Goal: Task Accomplishment & Management: Complete application form

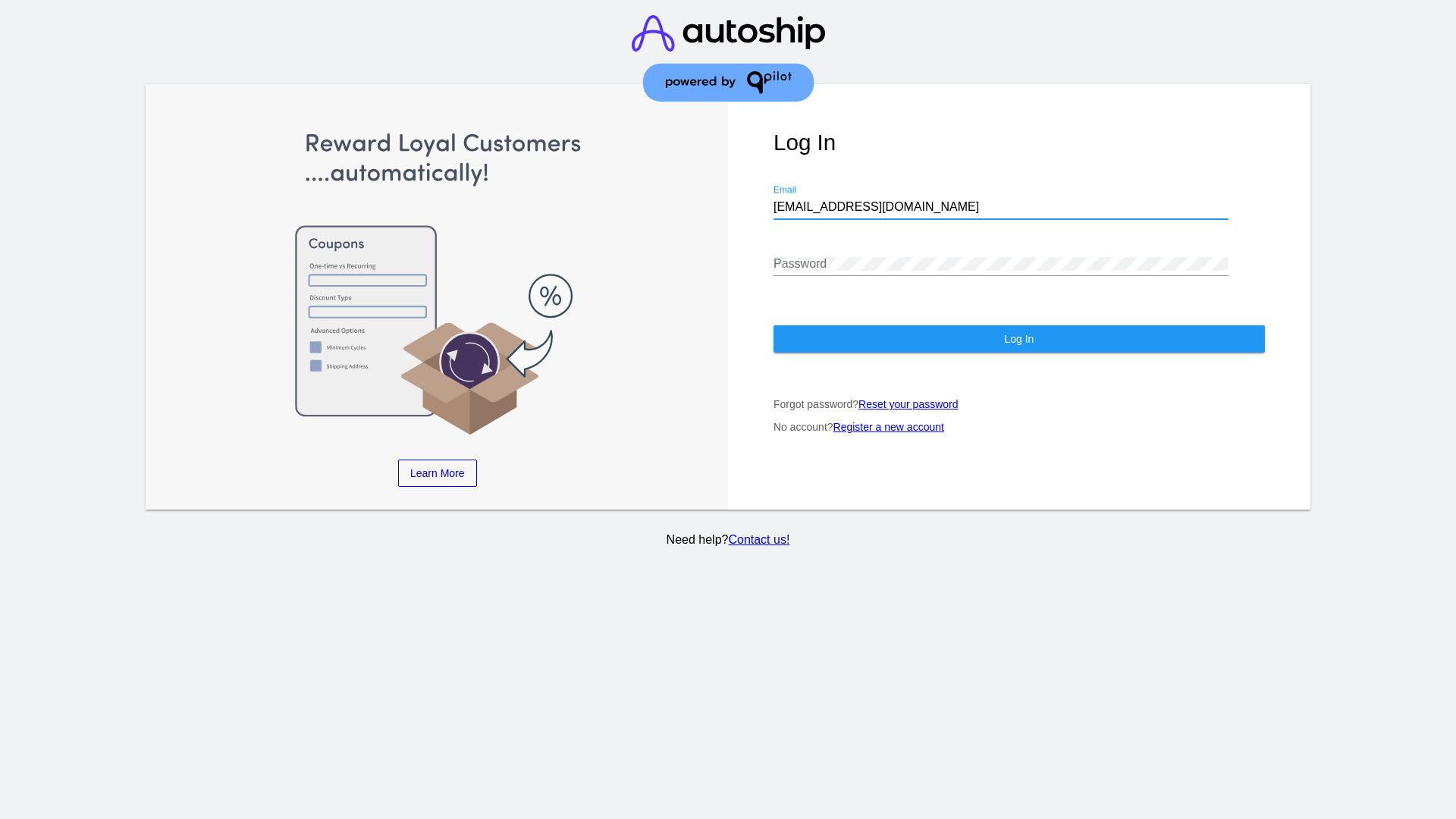
type input "jr@patternsinthecloud.com"
click at [1018, 339] on span "Log In" at bounding box center [1019, 339] width 30 height 12
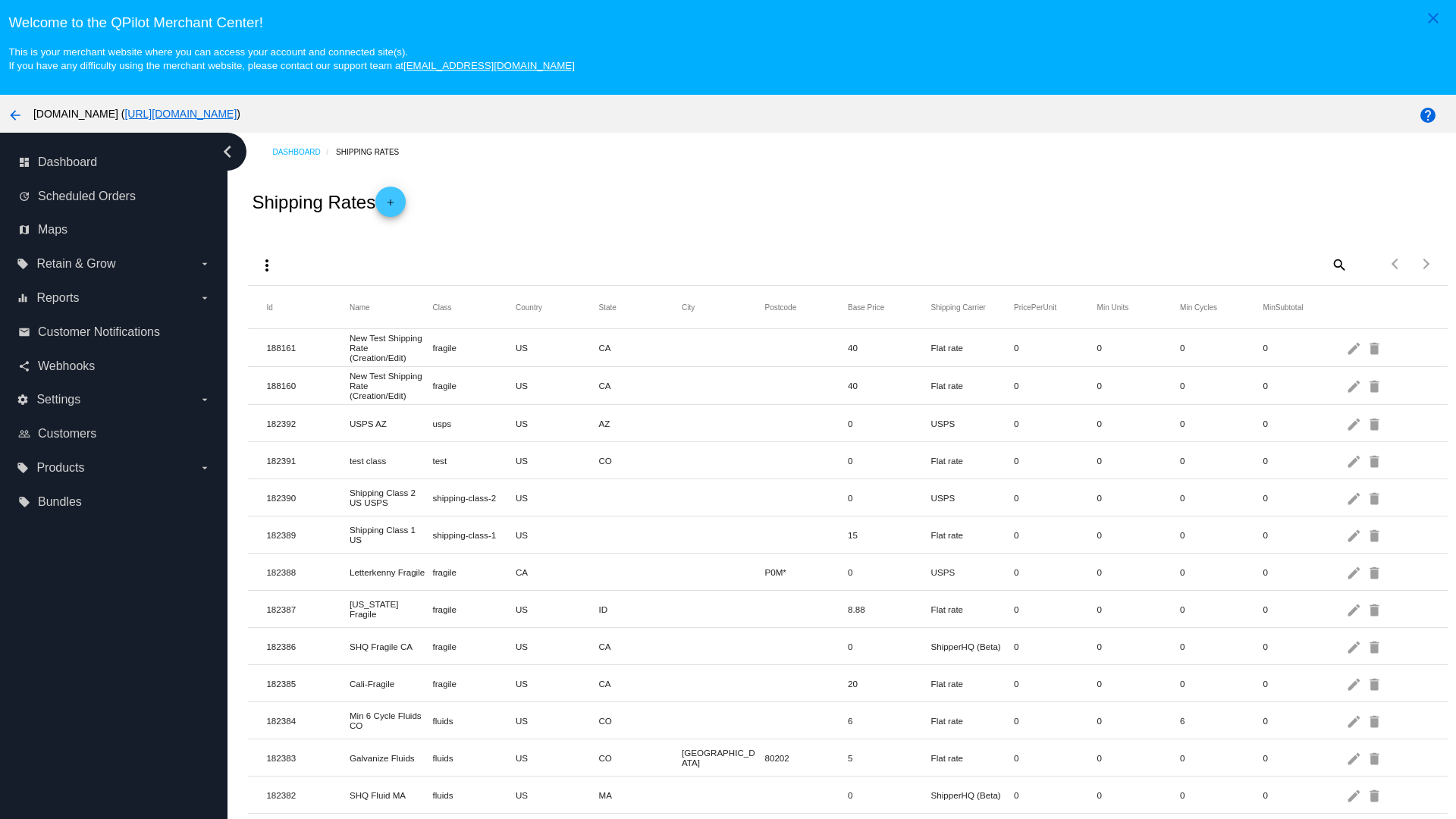
click at [395, 197] on mat-icon "add" at bounding box center [391, 206] width 18 height 18
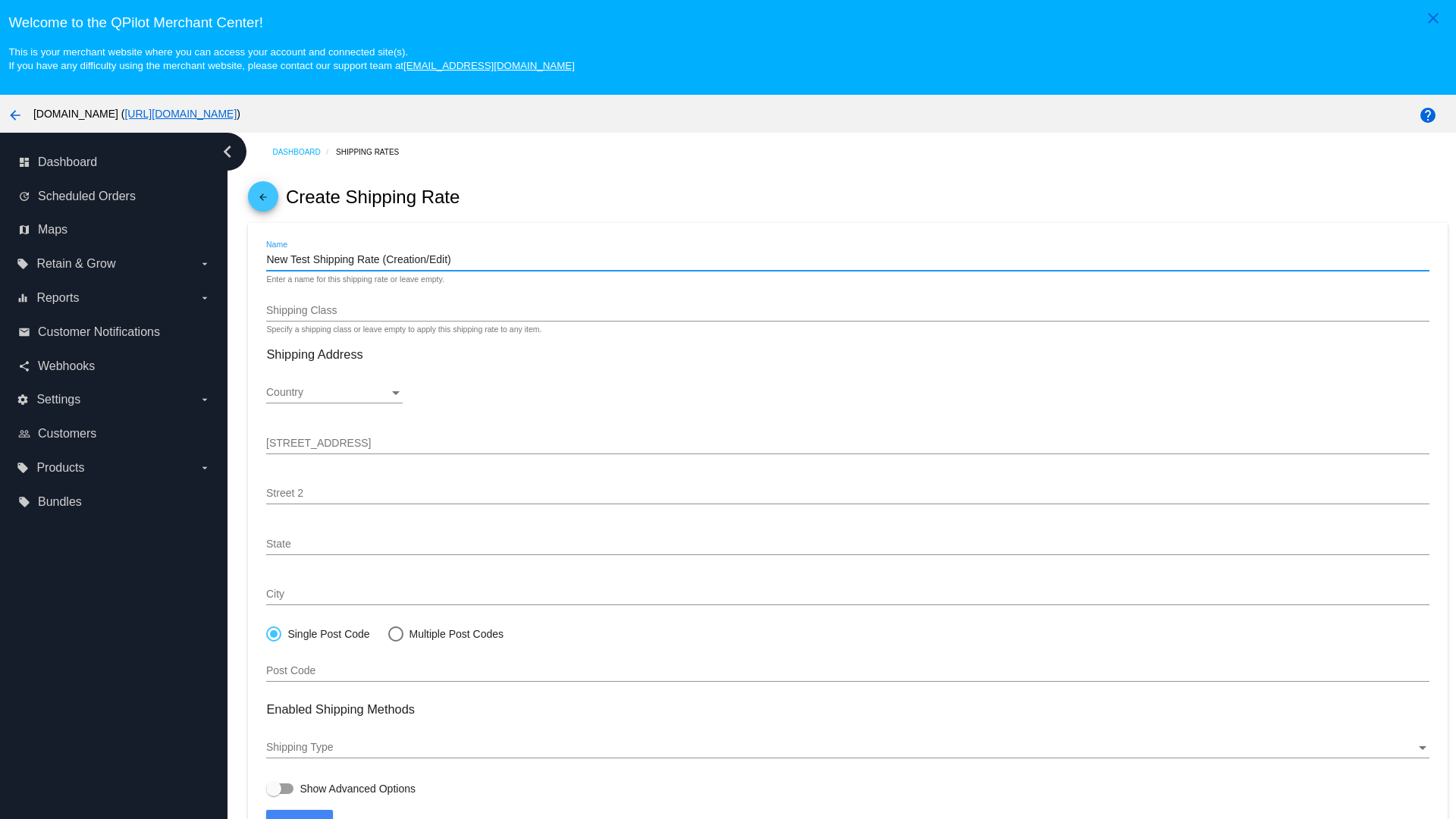
scroll to position [95, 0]
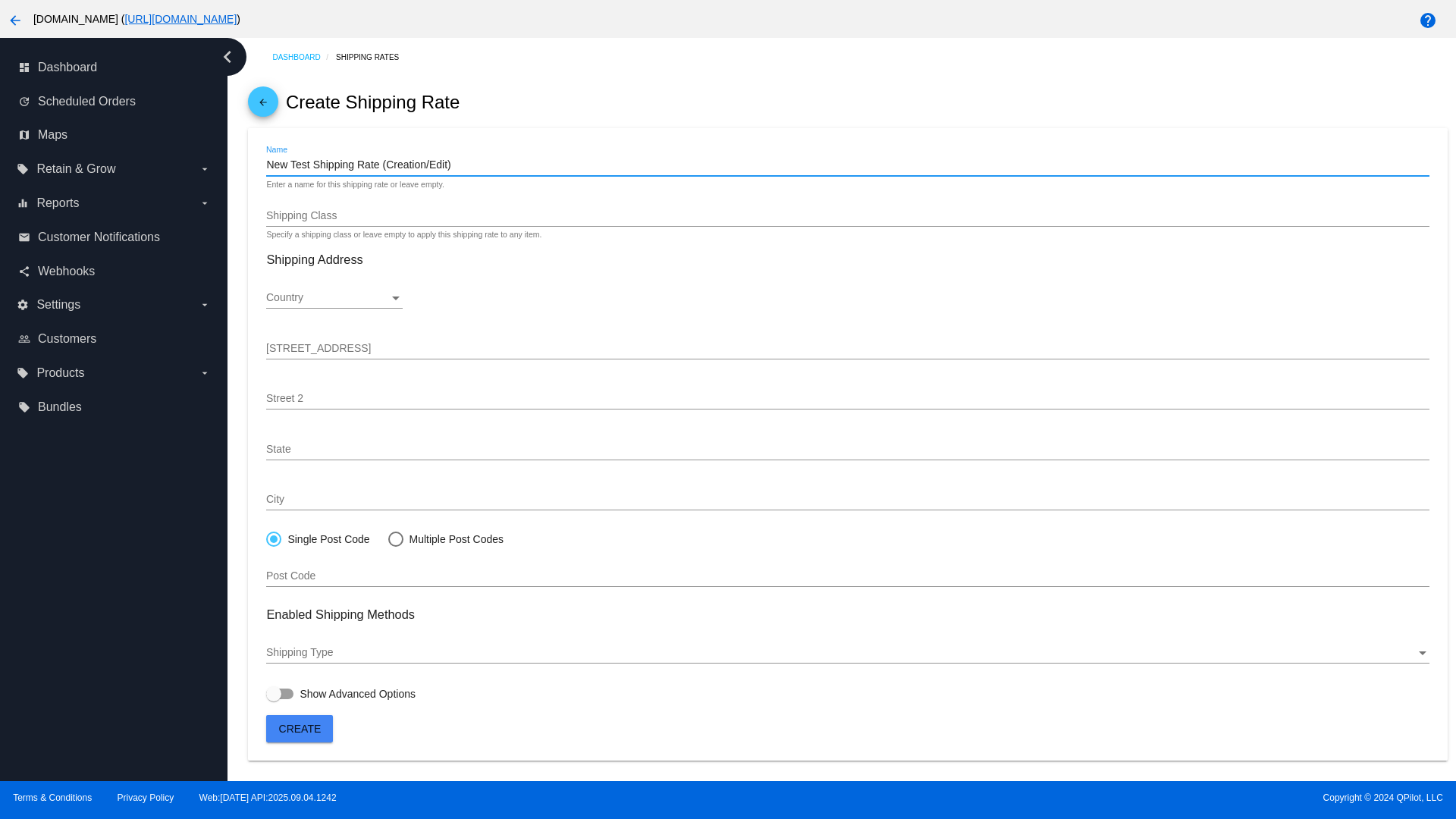
type input "New Test Shipping Rate (Creation/Edit)"
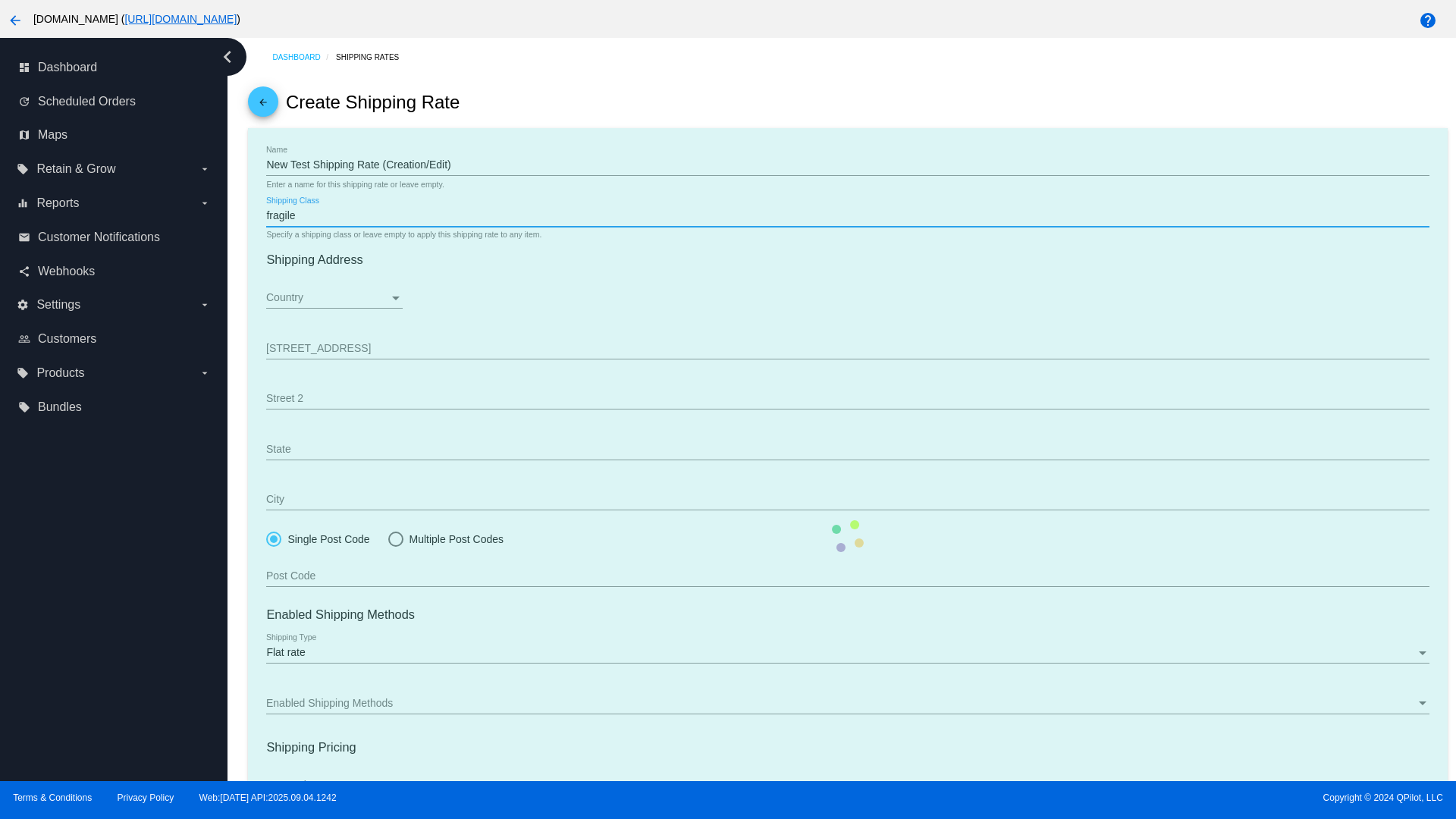
type input "fragile"
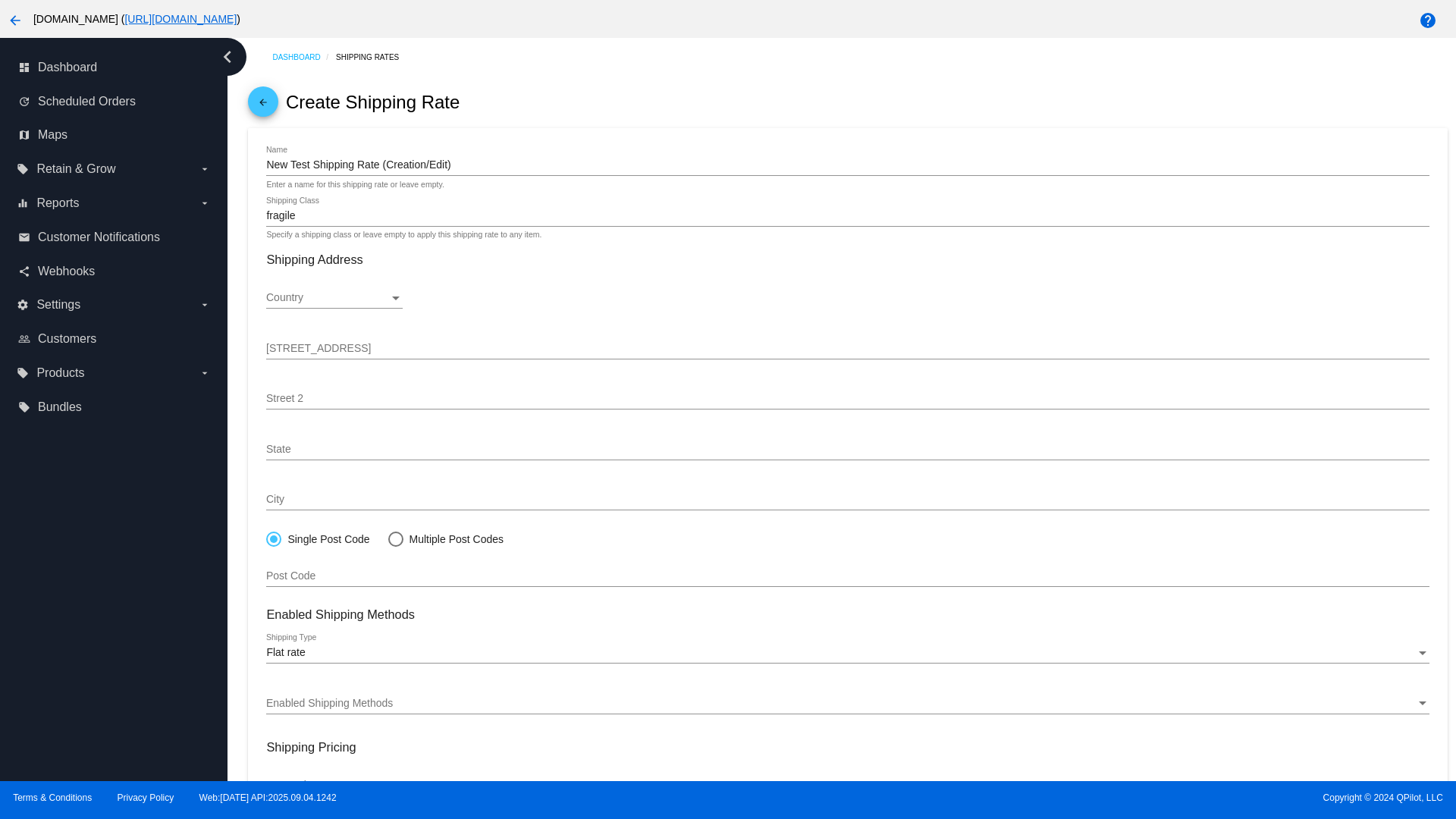
click at [334, 299] on div "Country" at bounding box center [328, 299] width 123 height 12
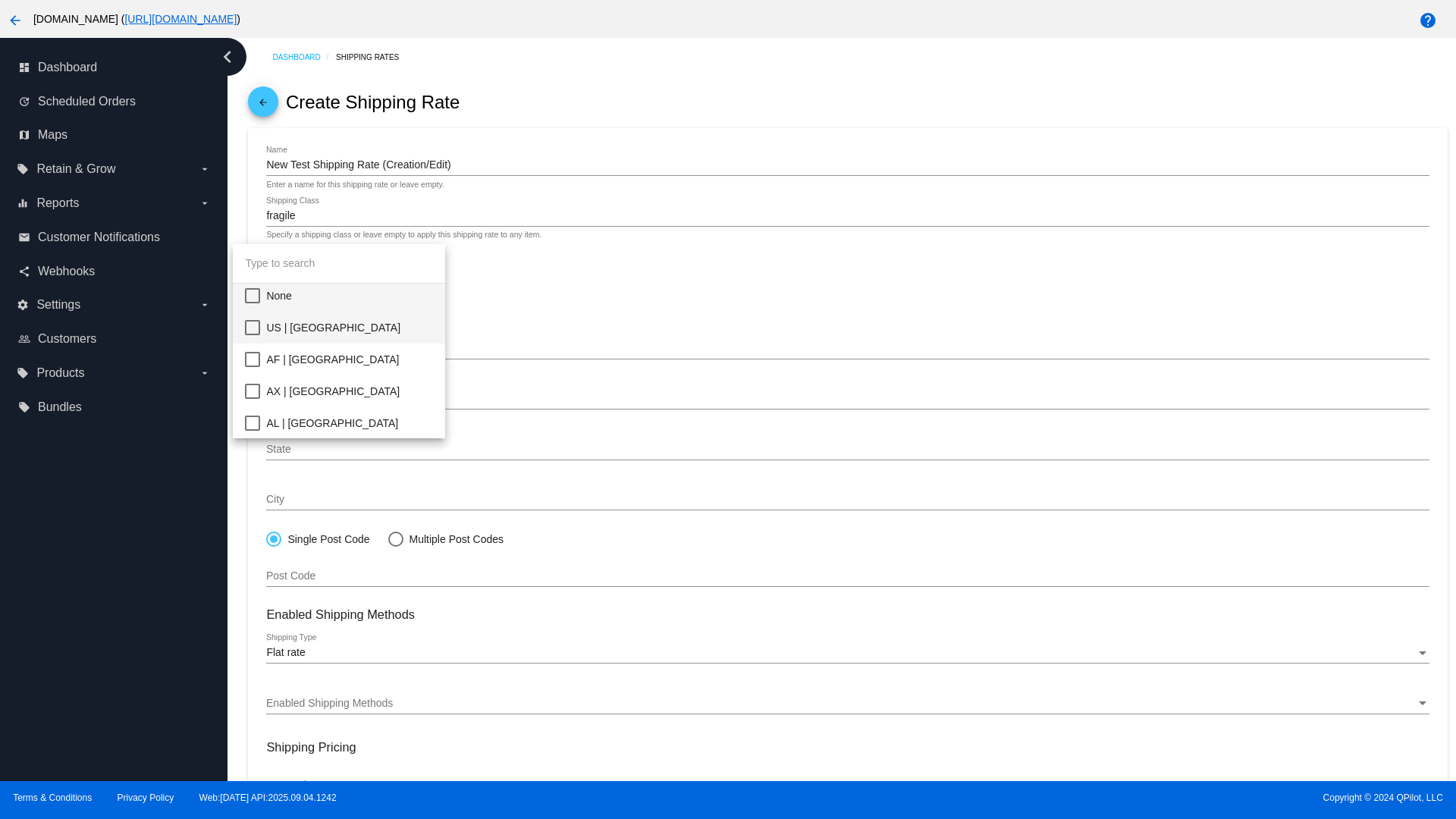
click at [374, 327] on span "US | [GEOGRAPHIC_DATA]" at bounding box center [350, 327] width 167 height 32
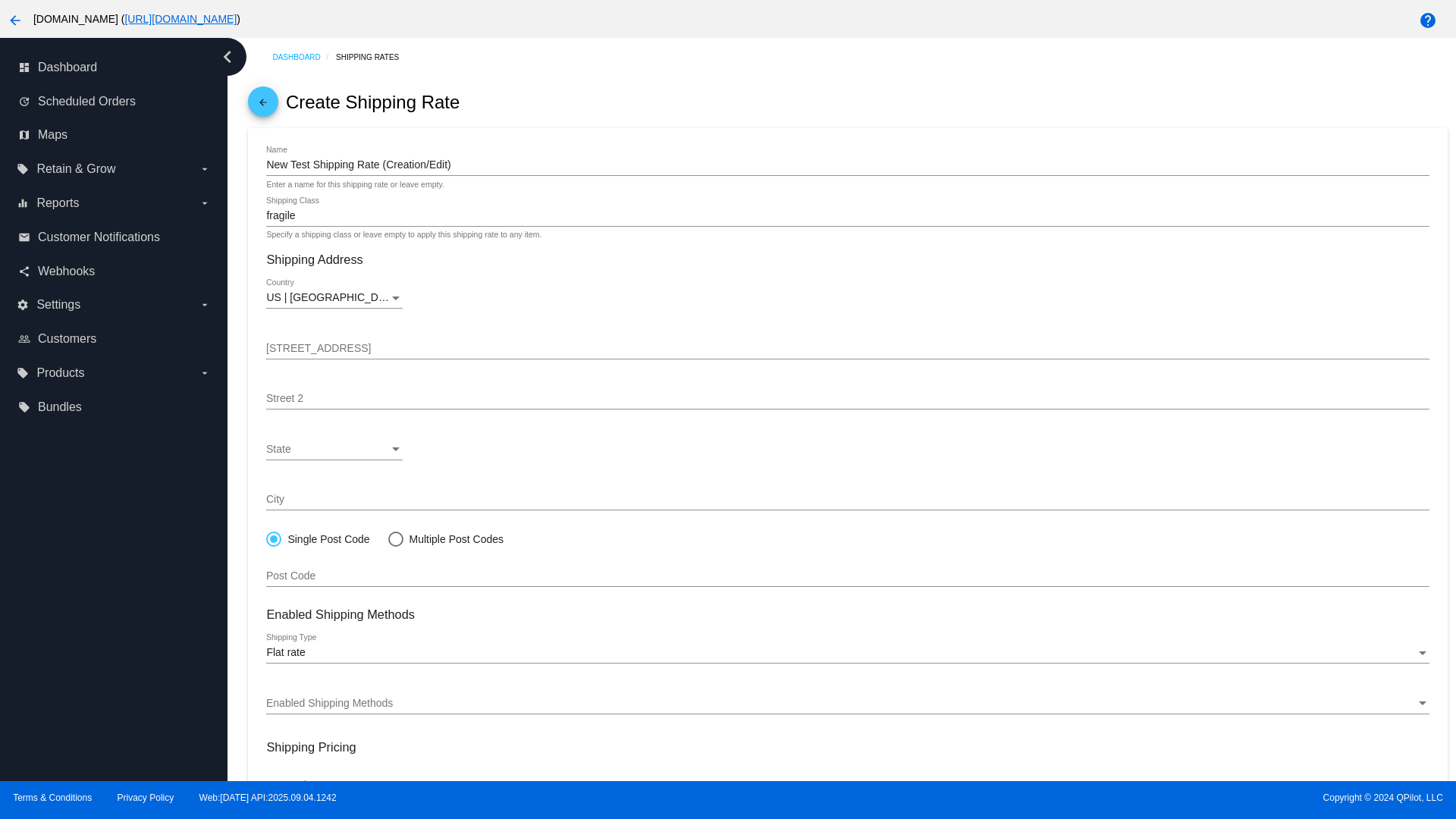
click at [334, 449] on div "State" at bounding box center [328, 450] width 123 height 12
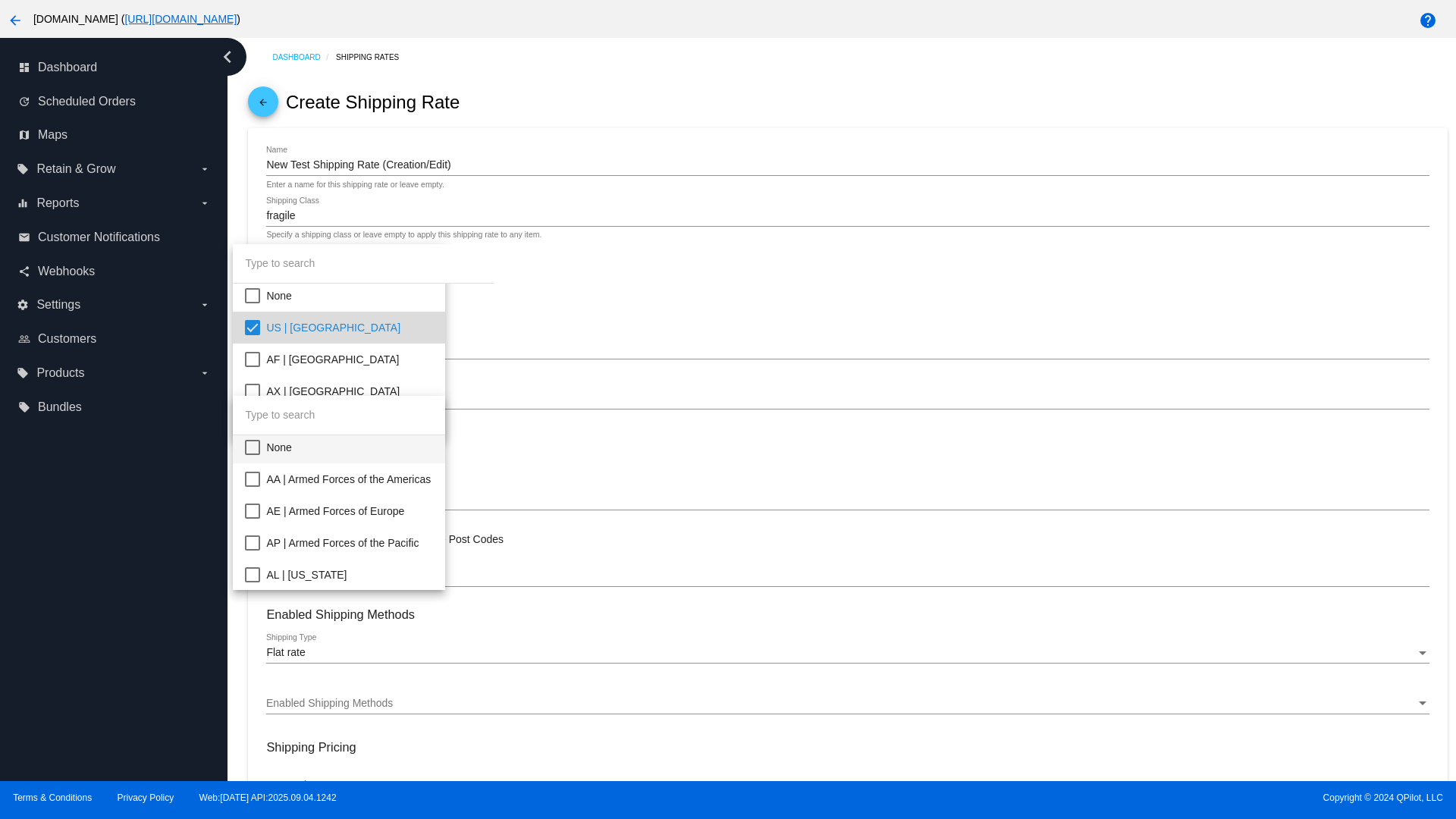
click at [374, 718] on span "CA | [US_STATE]" at bounding box center [350, 734] width 167 height 32
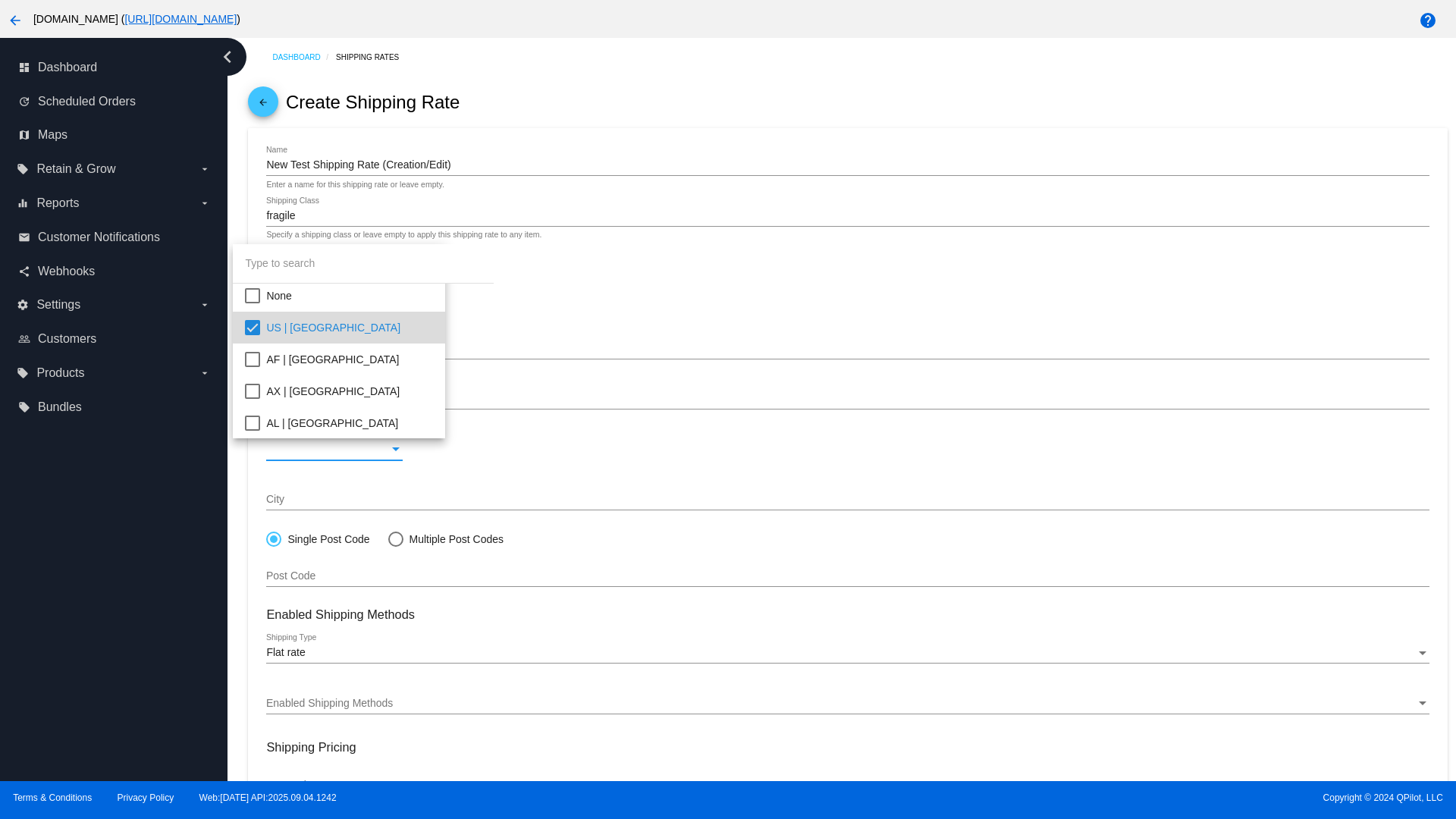
scroll to position [241, 0]
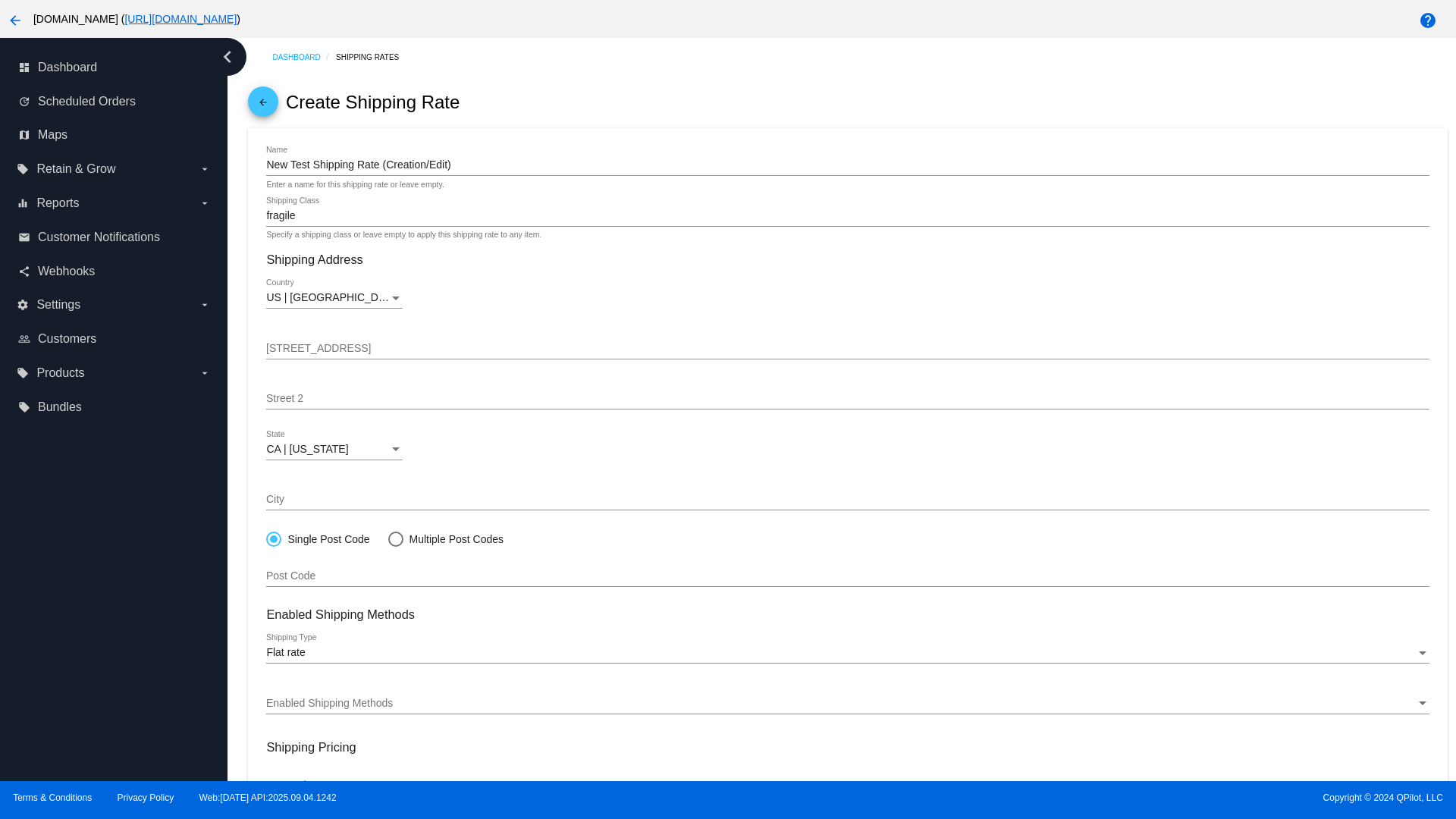
click at [847, 704] on div "Enabled Shipping Methods" at bounding box center [840, 704] width 1149 height 12
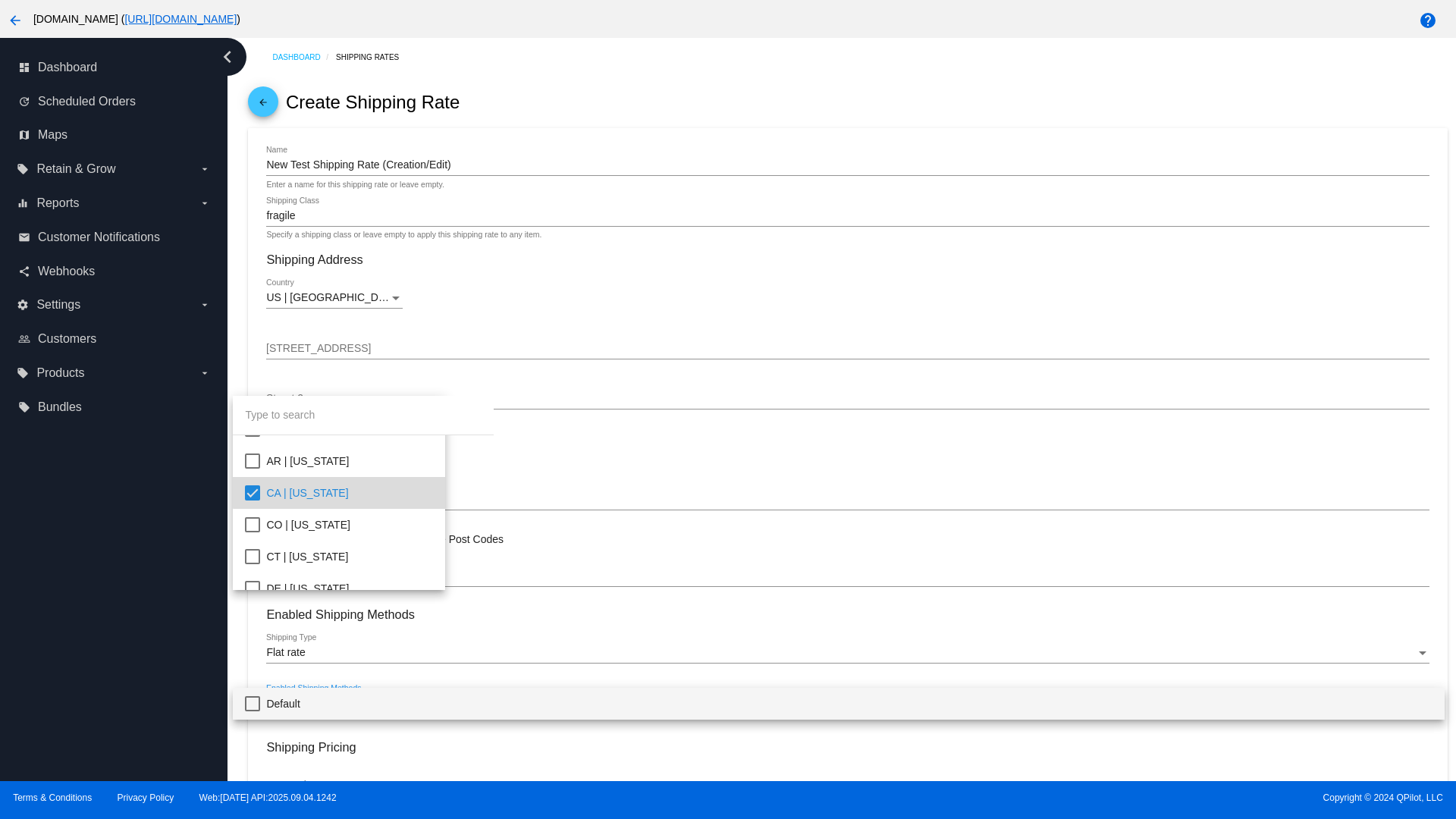
click at [838, 704] on span "Default" at bounding box center [849, 705] width 1166 height 32
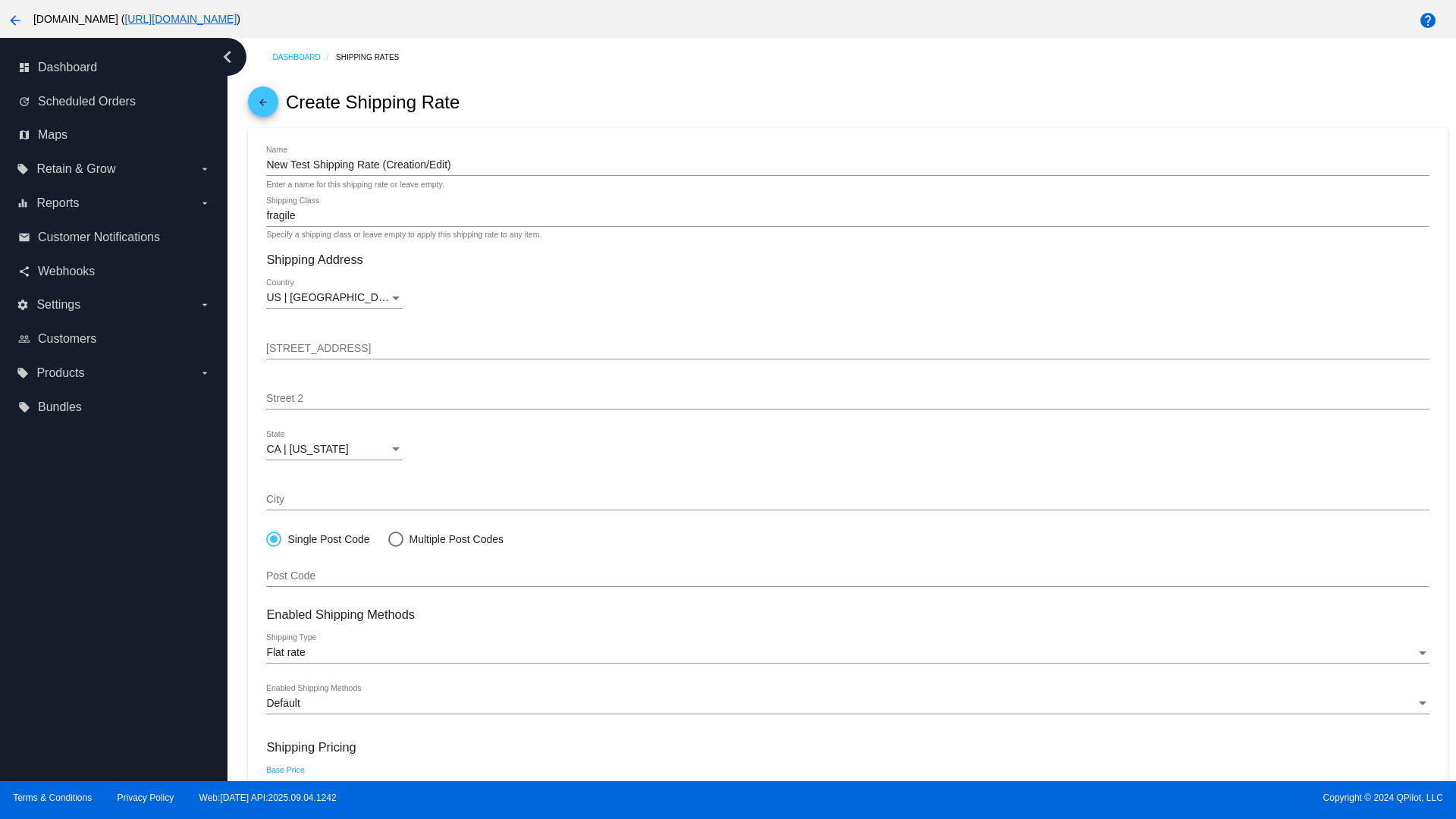
scroll to position [162, 0]
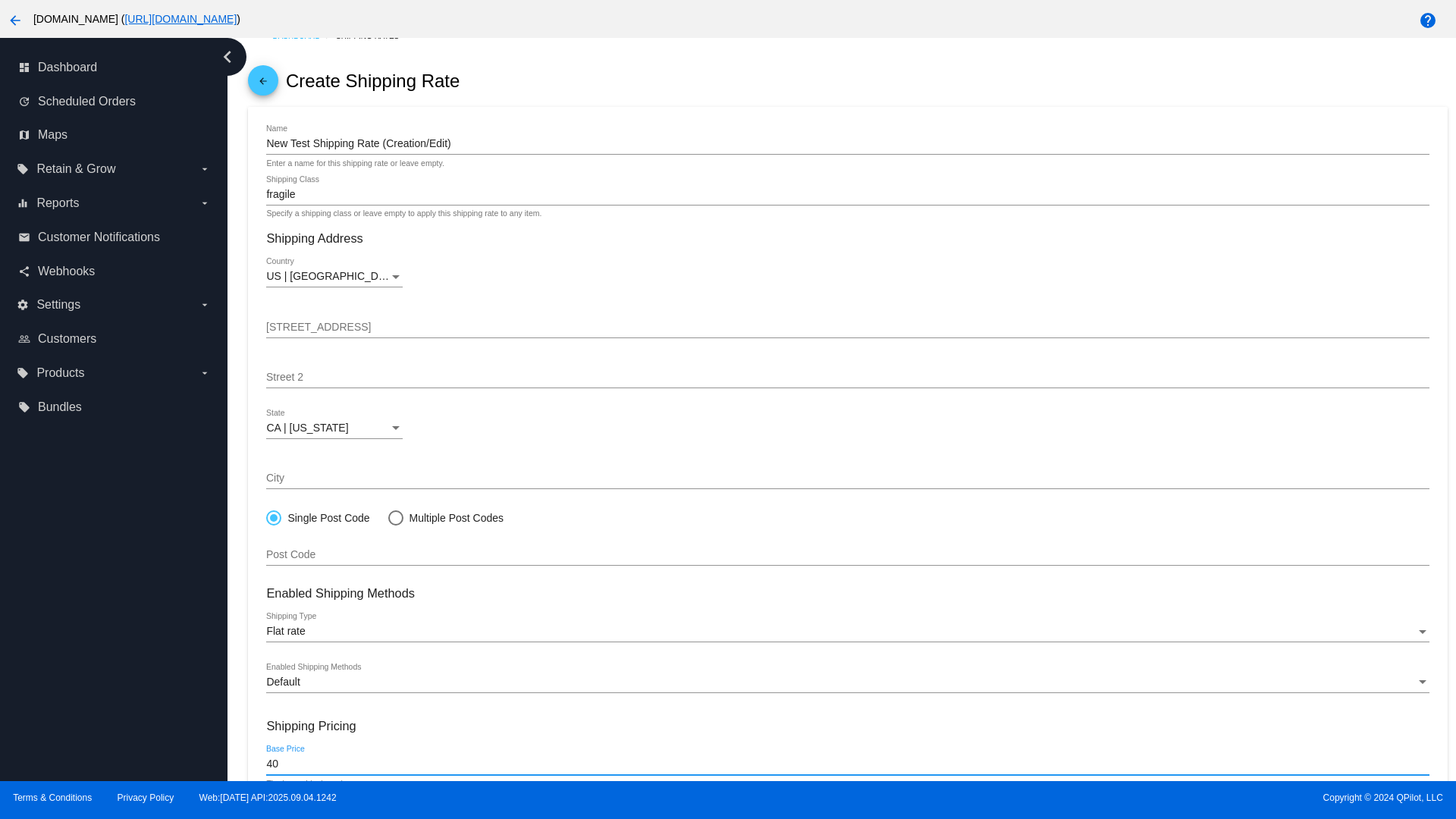
type input "40"
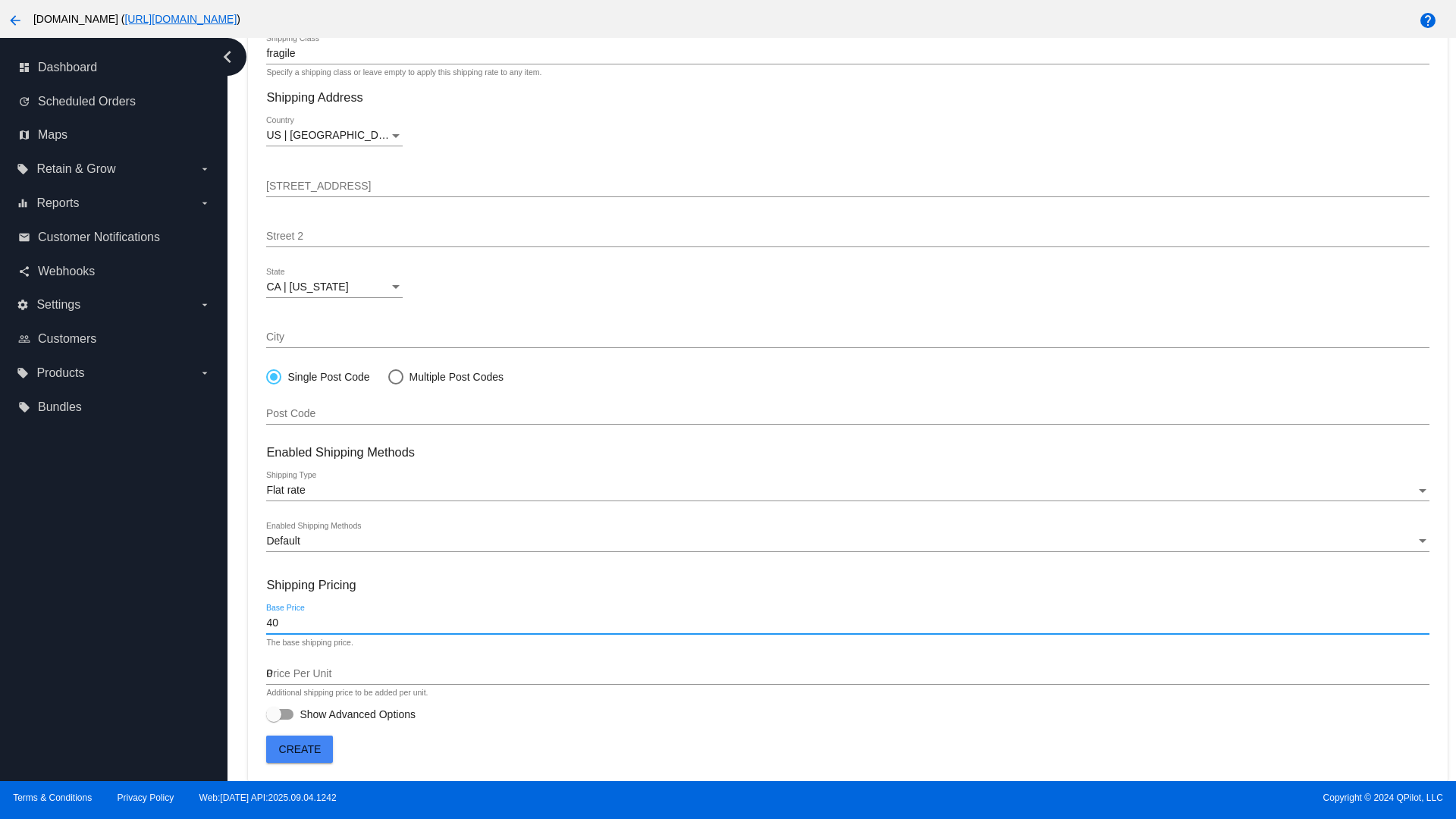
type input "0"
click at [340, 715] on span "Show Advanced Options" at bounding box center [357, 715] width 116 height 15
click at [273, 720] on input "Show Advanced Options" at bounding box center [273, 720] width 1 height 1
checkbox input "true"
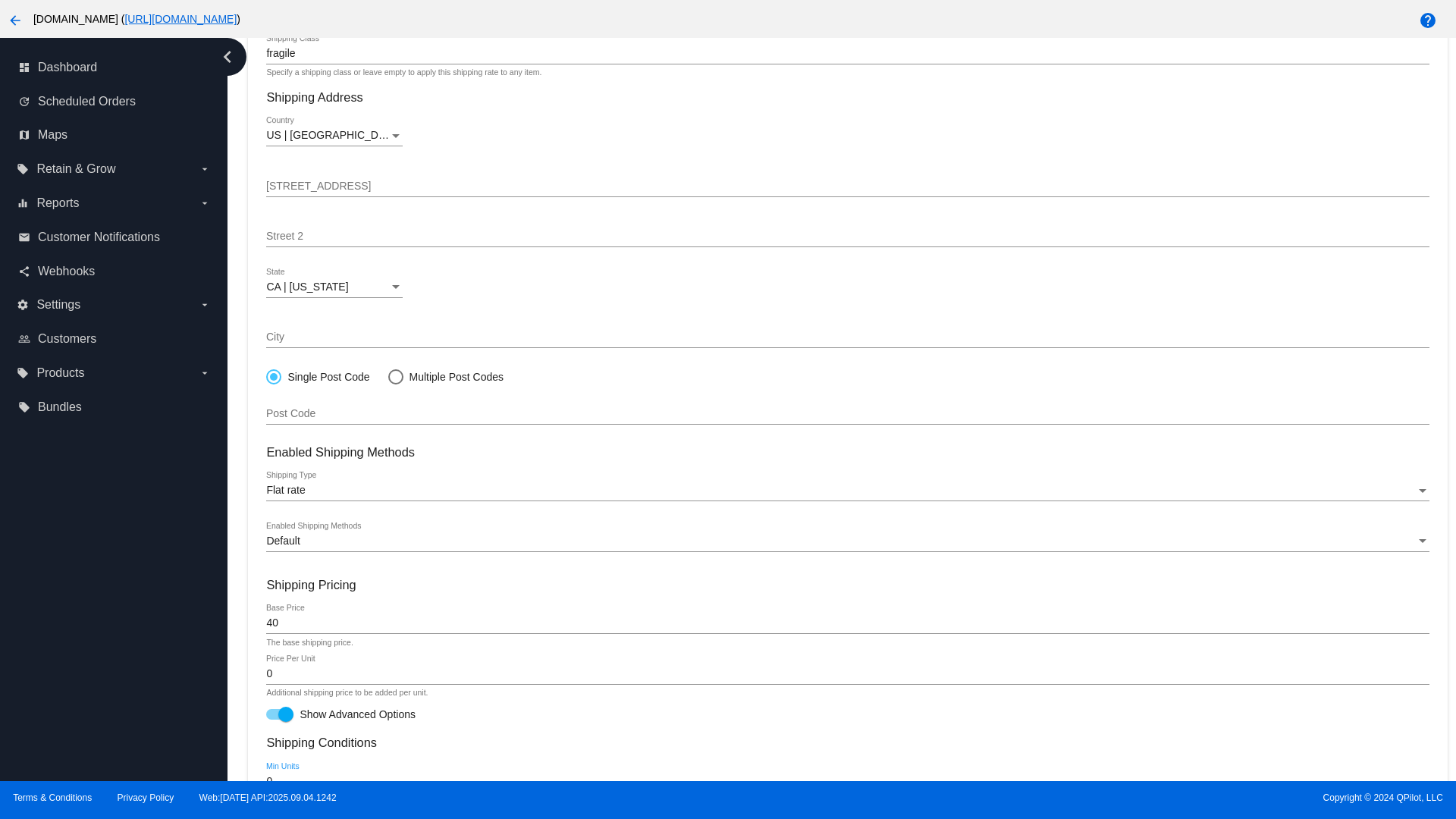
scroll to position [528, 0]
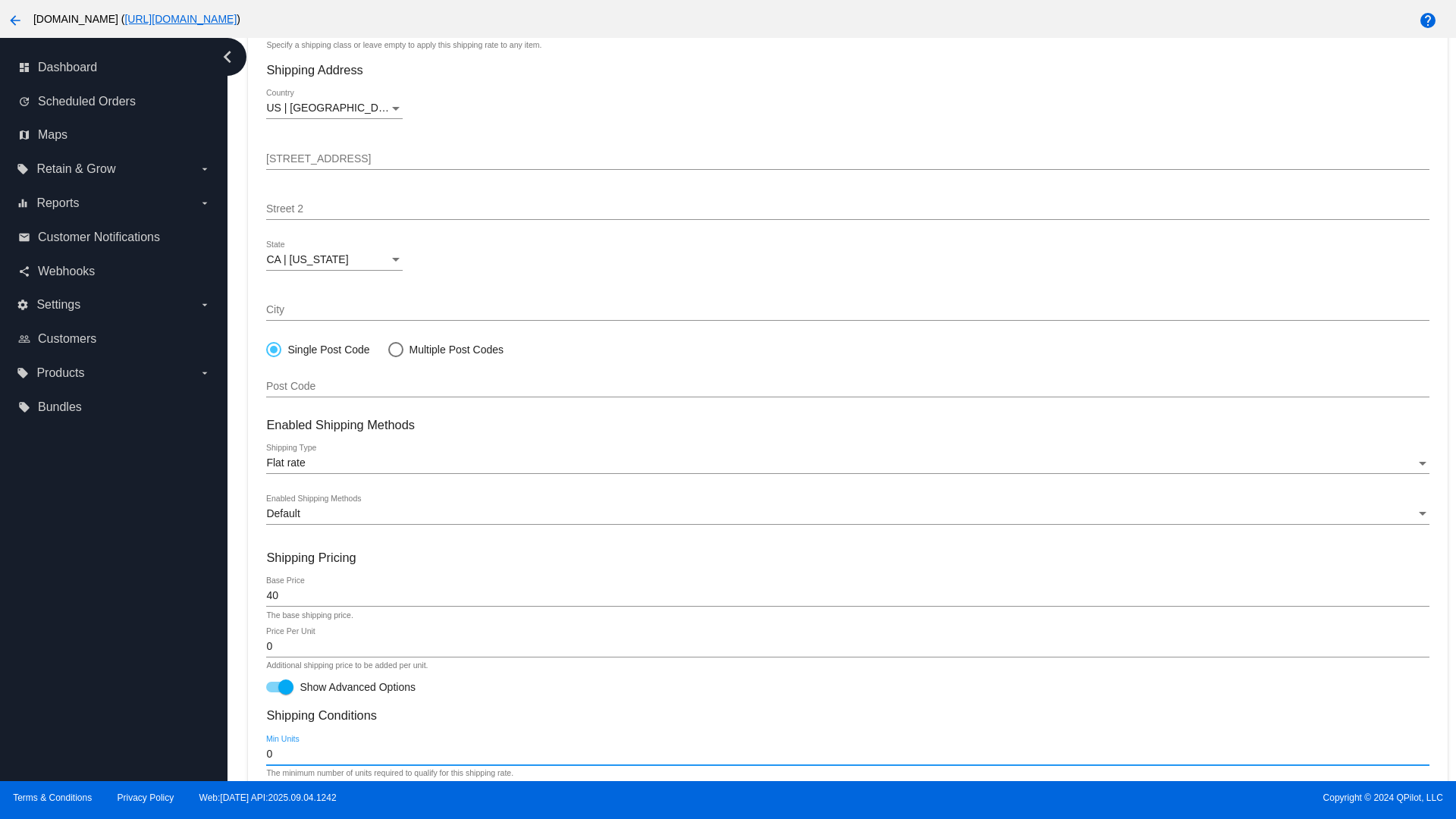
type input "0"
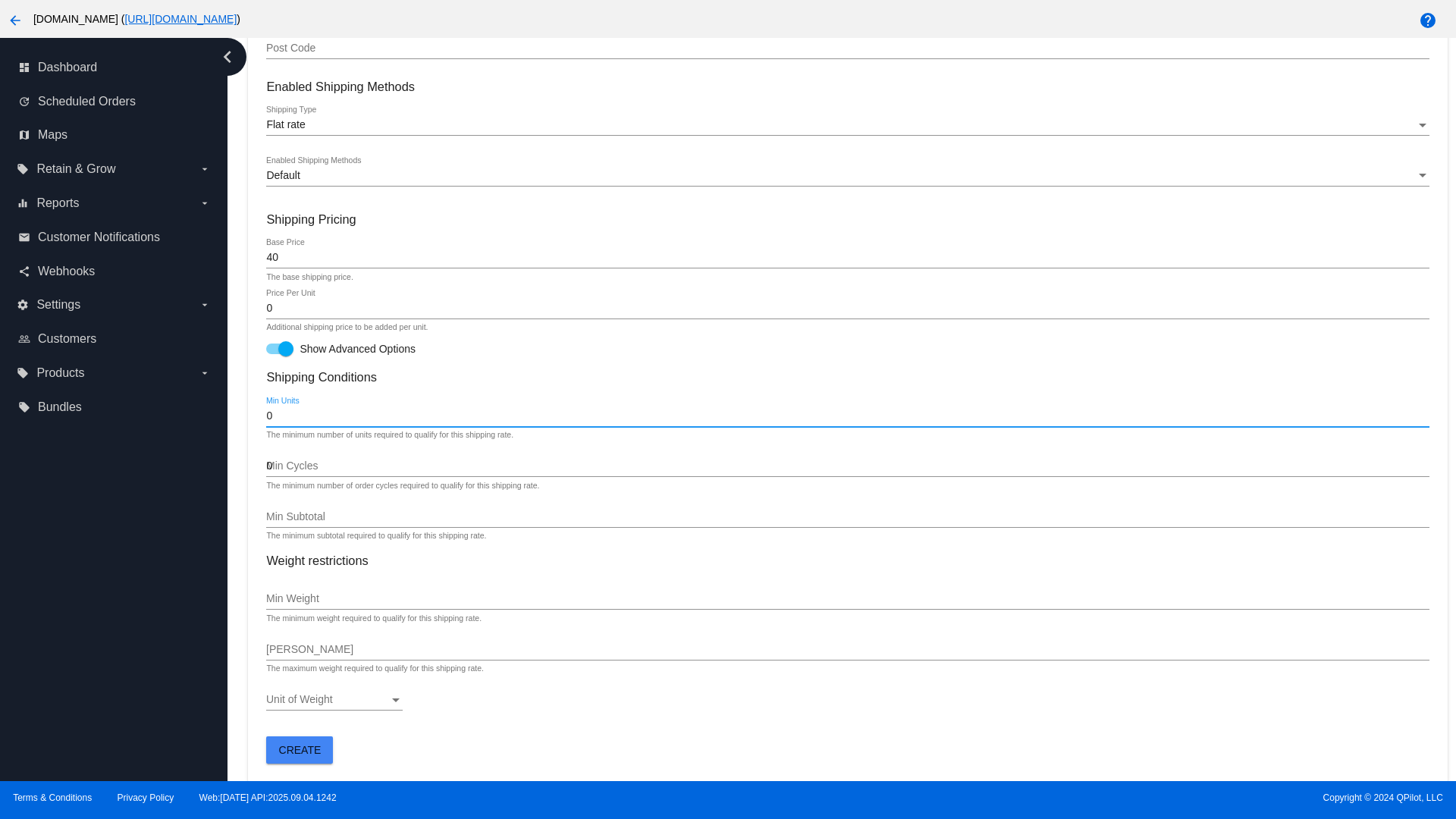
type input "0"
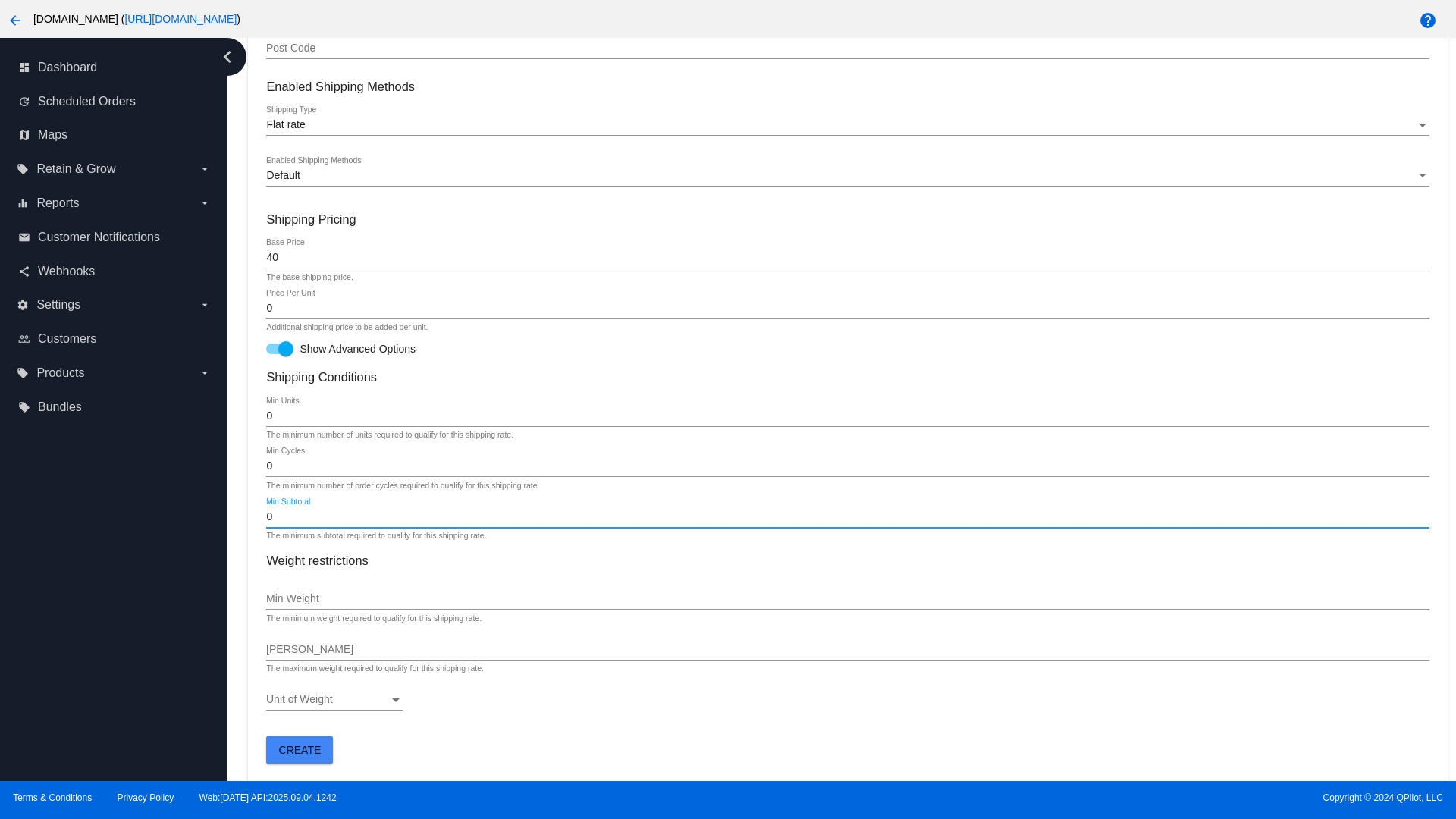
type input "0"
click at [299, 749] on span "Create" at bounding box center [300, 750] width 43 height 12
